Goal: Task Accomplishment & Management: Manage account settings

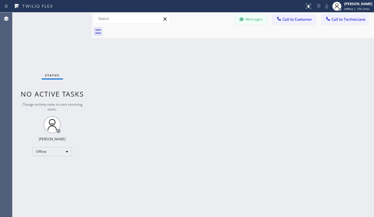
click at [248, 23] on button "Messages" at bounding box center [251, 19] width 31 height 11
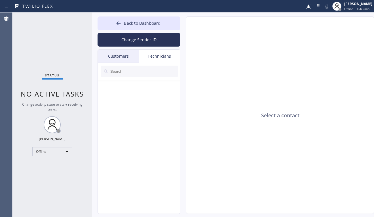
click at [61, 143] on div "Status No active tasks Change activity state to start receiving tasks. Lyra Lau…" at bounding box center [51, 114] width 79 height 204
click at [60, 152] on div "Offline" at bounding box center [52, 151] width 40 height 9
click at [43, 173] on li "Unavailable" at bounding box center [52, 173] width 39 height 7
click at [120, 23] on icon at bounding box center [118, 23] width 4 height 4
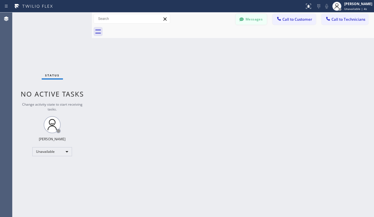
click at [256, 20] on button "Messages" at bounding box center [251, 19] width 31 height 11
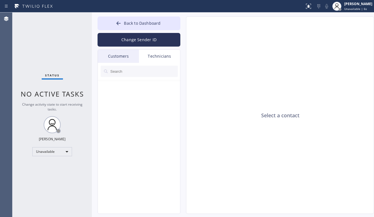
click at [114, 54] on div "Customers" at bounding box center [118, 56] width 41 height 13
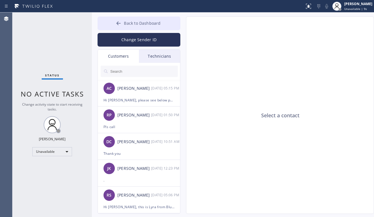
click at [120, 23] on icon at bounding box center [118, 23] width 4 height 4
